Goal: Information Seeking & Learning: Learn about a topic

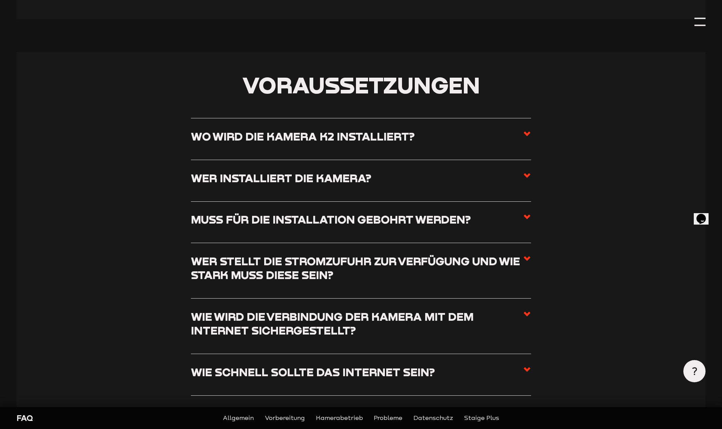
scroll to position [504, 0]
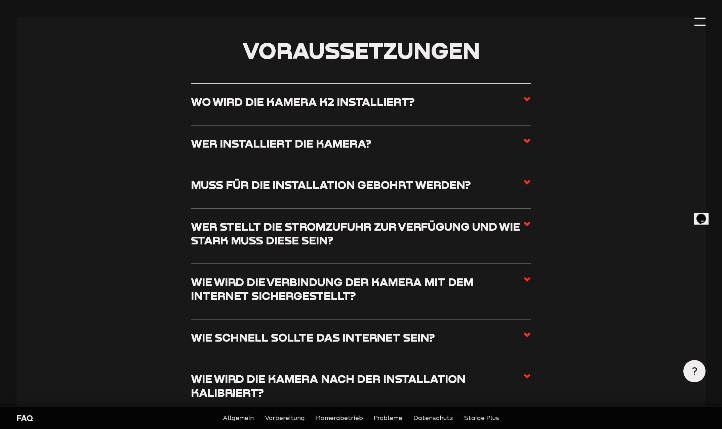
click at [527, 106] on span at bounding box center [527, 104] width 8 height 19
click at [0, 0] on input "Wo wird die Kamera K2 installiert?" at bounding box center [0, 0] width 0 height 0
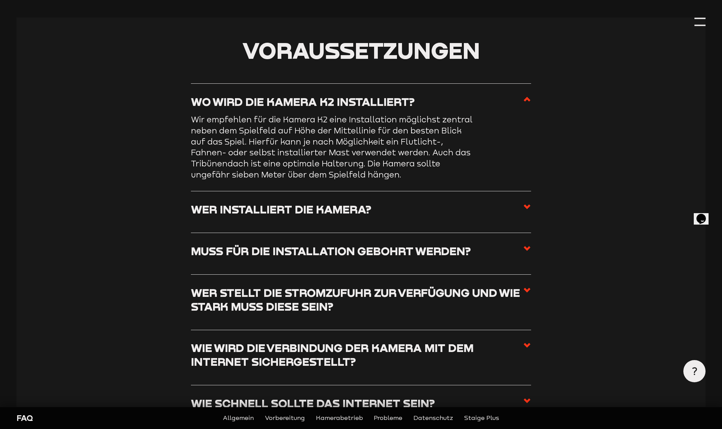
click at [520, 217] on label "Wer installiert die Kamera?" at bounding box center [361, 211] width 340 height 19
click at [0, 0] on input "Wer installiert die Kamera?" at bounding box center [0, 0] width 0 height 0
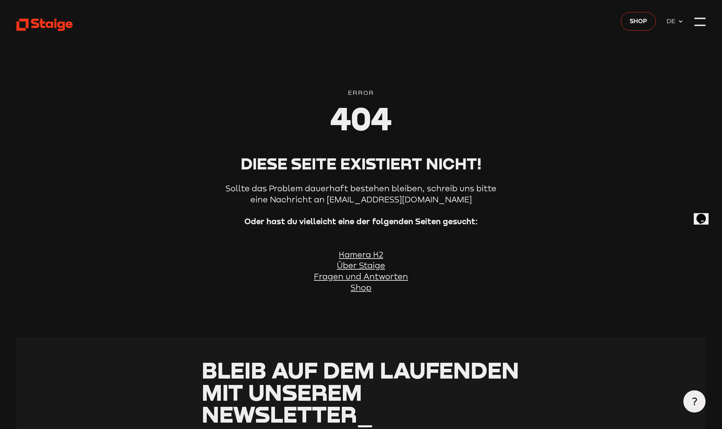
click at [371, 258] on u "Kamera K2" at bounding box center [361, 254] width 44 height 9
